Goal: Transaction & Acquisition: Purchase product/service

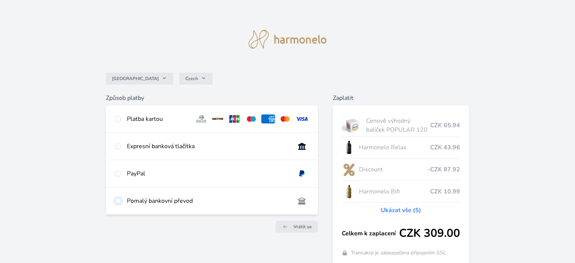
click at [118, 200] on input "radio" at bounding box center [118, 201] width 6 height 6
radio input "true"
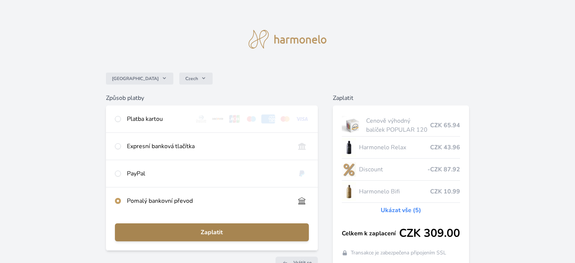
click at [212, 229] on span "Zaplatit" at bounding box center [212, 232] width 182 height 9
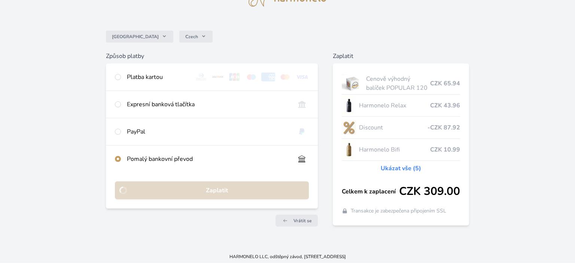
scroll to position [44, 0]
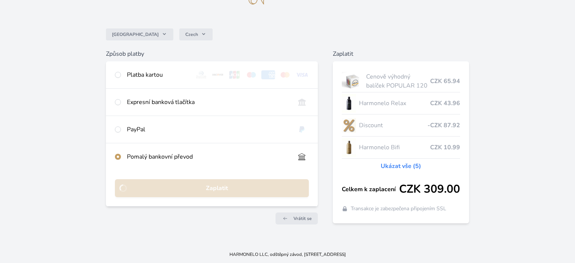
click at [71, 236] on div "Česko Czech Způsob platby Platba kartou Číslo karty <p>Your browser does not su…" at bounding box center [287, 101] width 575 height 290
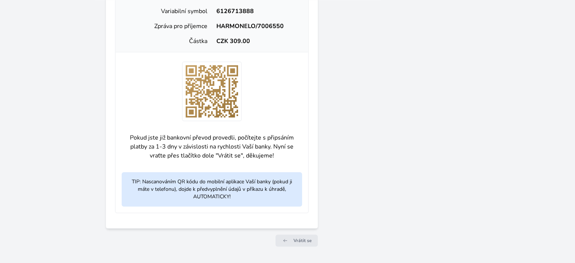
scroll to position [314, 0]
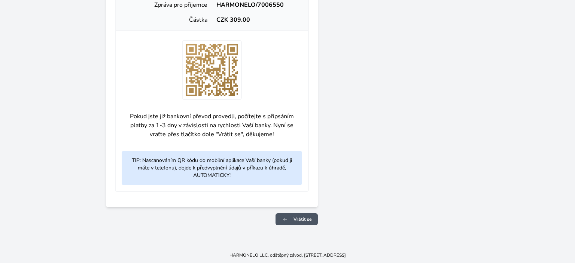
click at [308, 219] on span "Vrátit se" at bounding box center [302, 219] width 18 height 6
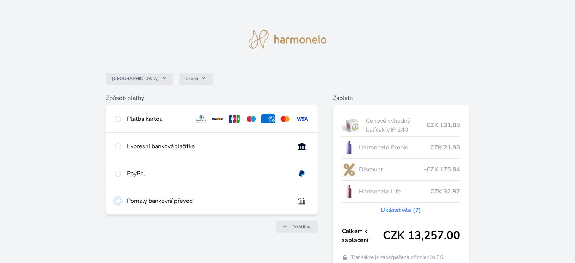
click at [118, 203] on input "radio" at bounding box center [118, 201] width 6 height 6
radio input "true"
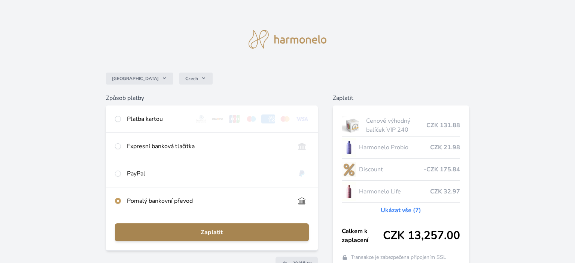
click at [205, 230] on span "Zaplatit" at bounding box center [212, 232] width 182 height 9
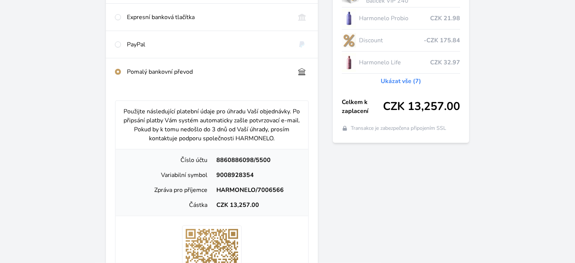
scroll to position [198, 0]
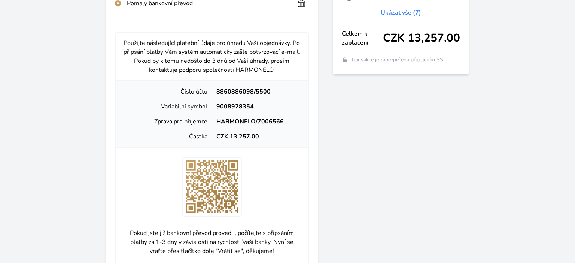
click at [346, 172] on div "Zaplatit Cenově výhodný balíček VIP 240 CZK 131.88 Harmonelo Probio CZK 21.98 D…" at bounding box center [401, 122] width 136 height 452
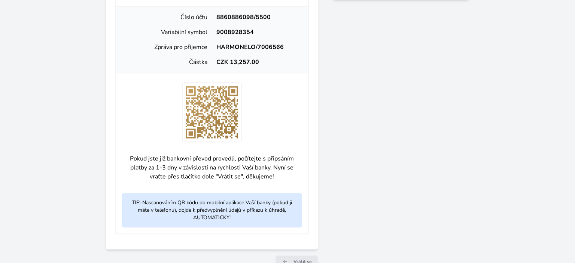
scroll to position [314, 0]
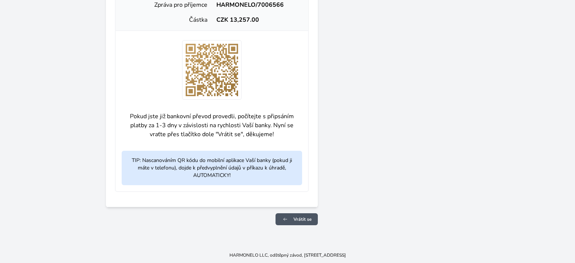
click at [302, 219] on span "Vrátit se" at bounding box center [302, 219] width 18 height 6
